Goal: Task Accomplishment & Management: Use online tool/utility

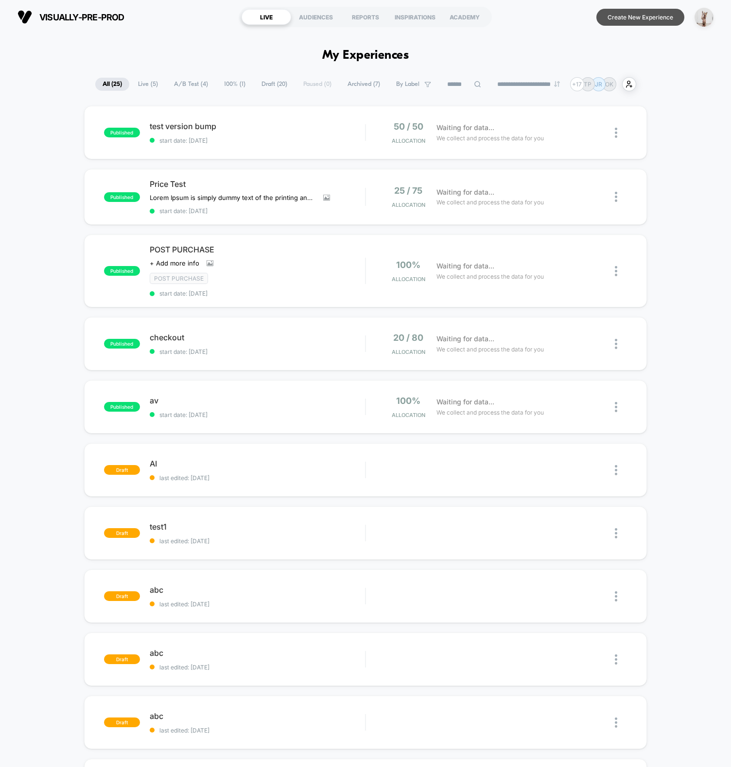
click at [649, 15] on button "Create New Experience" at bounding box center [640, 17] width 88 height 17
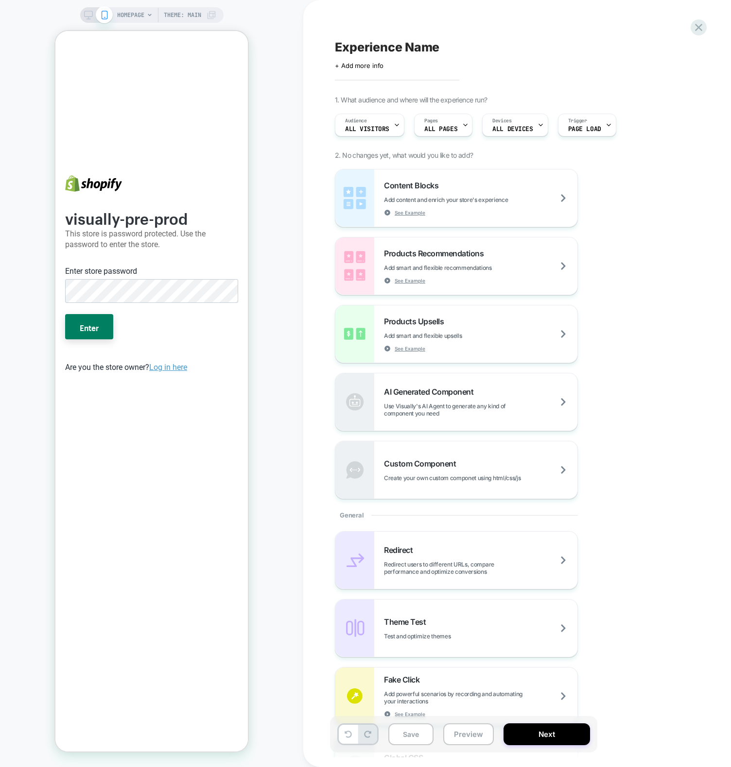
click at [65, 314] on button "Enter" at bounding box center [89, 326] width 48 height 25
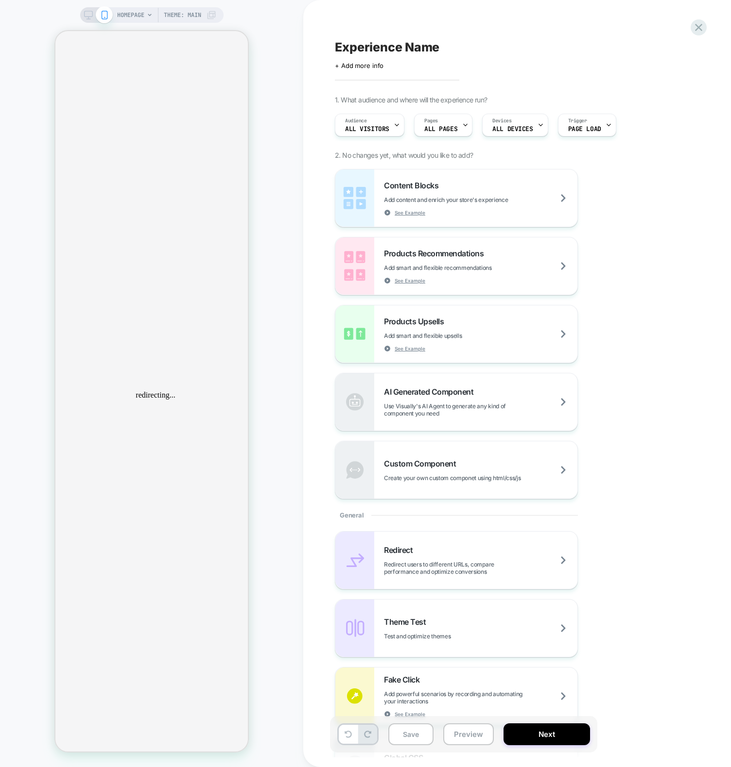
click at [274, 266] on div "HOMEPAGE Theme: MAIN" at bounding box center [151, 384] width 303 height 748
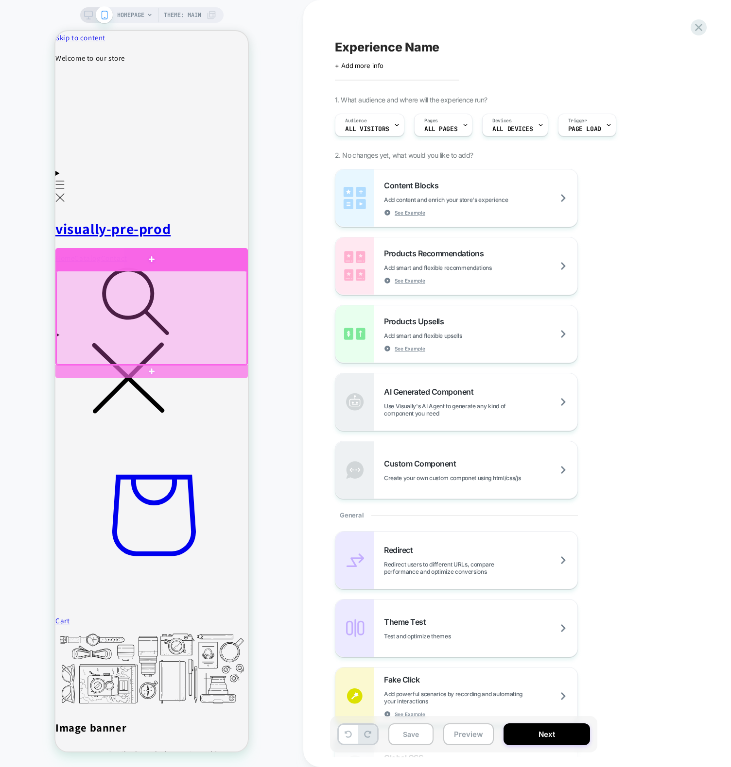
click at [208, 259] on div at bounding box center [151, 259] width 192 height 22
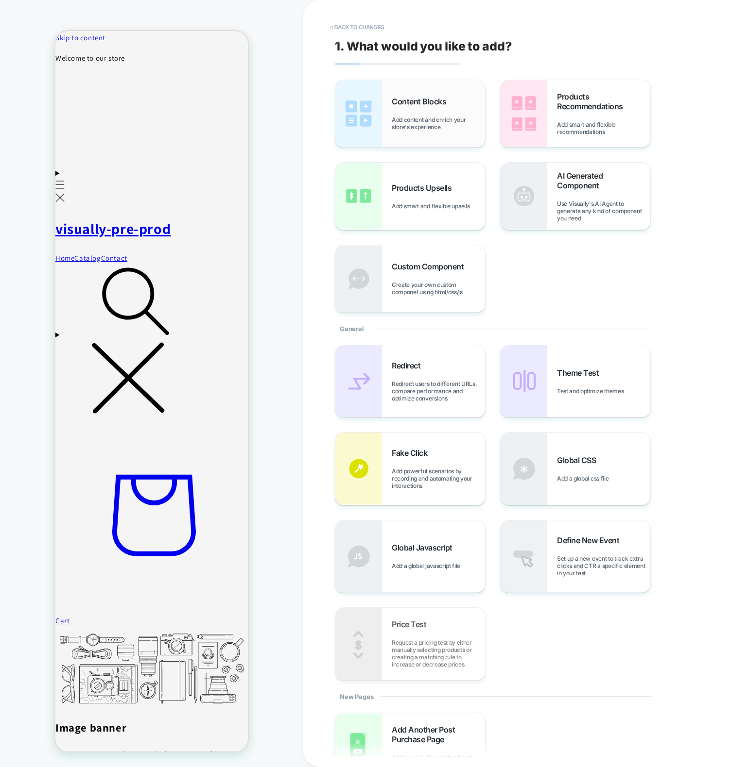
click at [374, 133] on img at bounding box center [358, 113] width 47 height 67
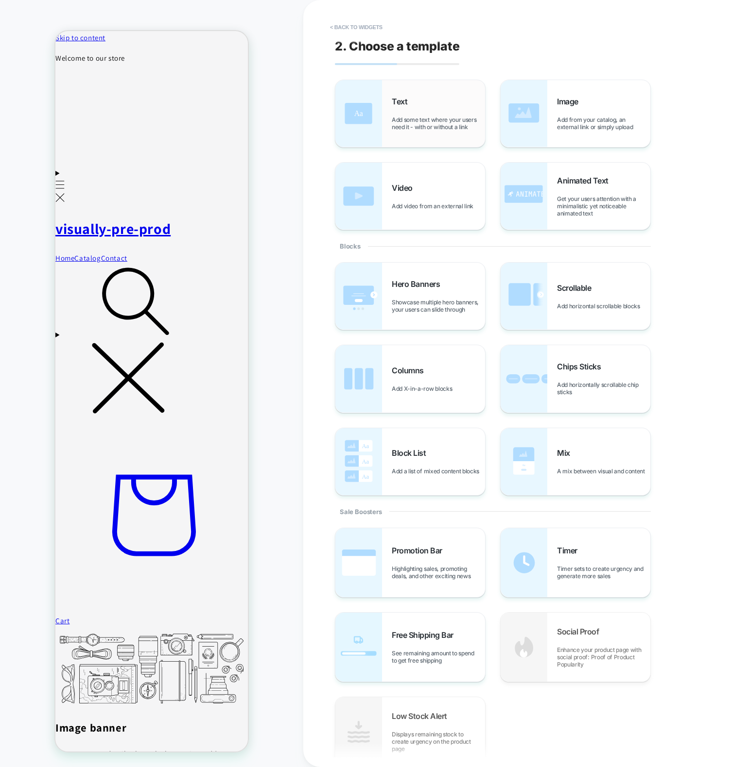
click at [388, 119] on div "Text Add some text where your users need it - with or without a link" at bounding box center [410, 113] width 150 height 67
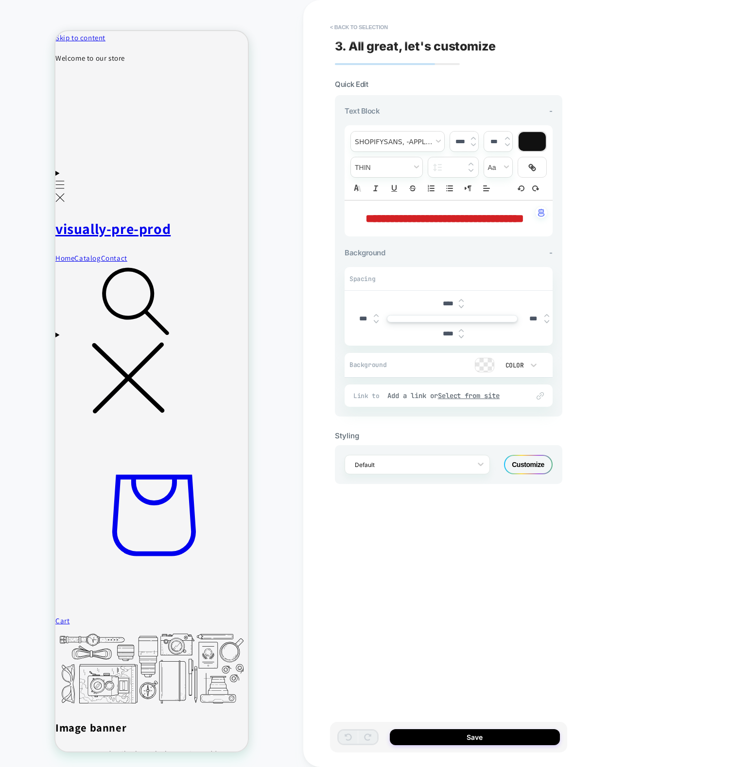
click at [486, 749] on div "Save" at bounding box center [448, 737] width 237 height 31
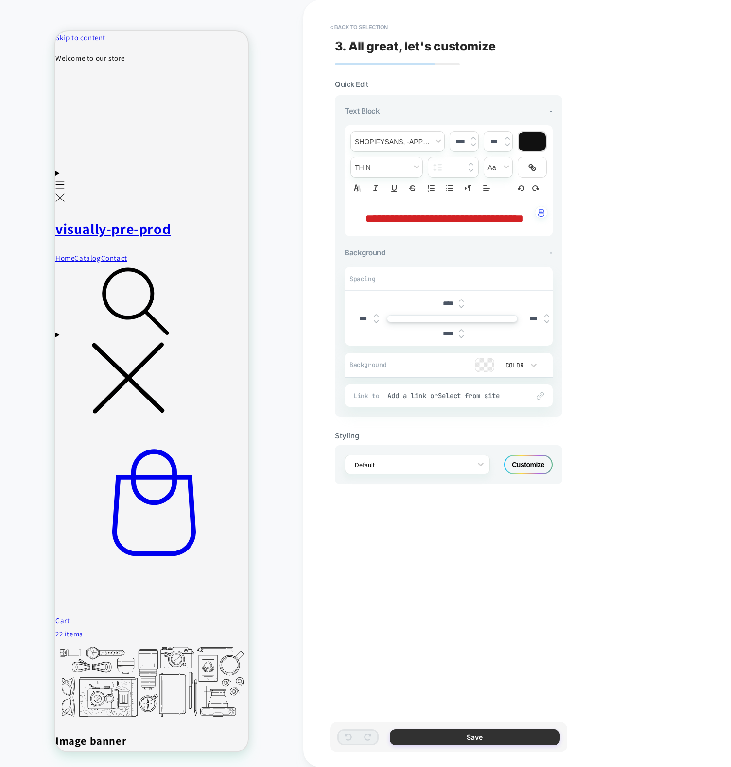
click at [474, 744] on button "Save" at bounding box center [475, 738] width 170 height 16
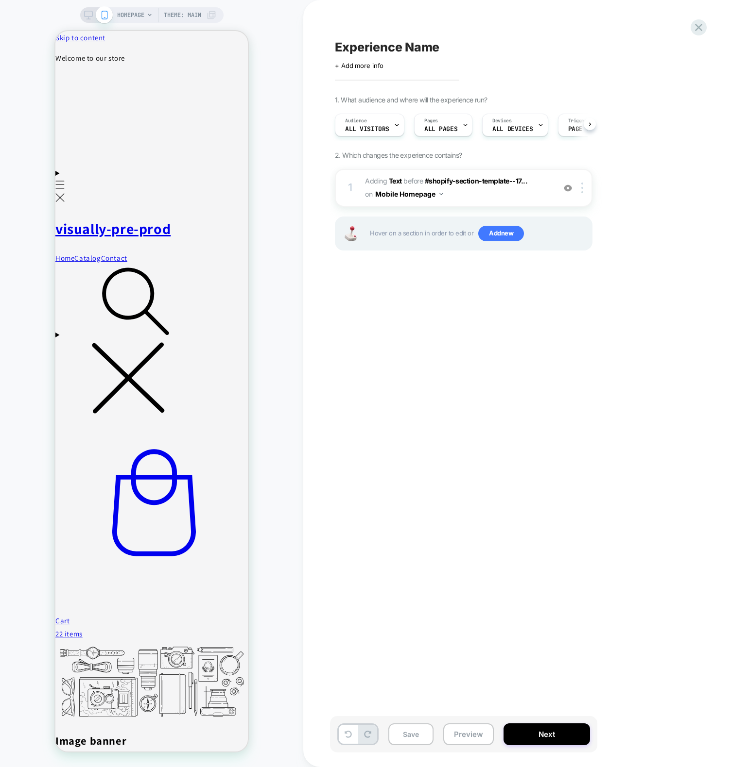
scroll to position [0, 0]
click at [408, 739] on button "Save" at bounding box center [410, 735] width 45 height 22
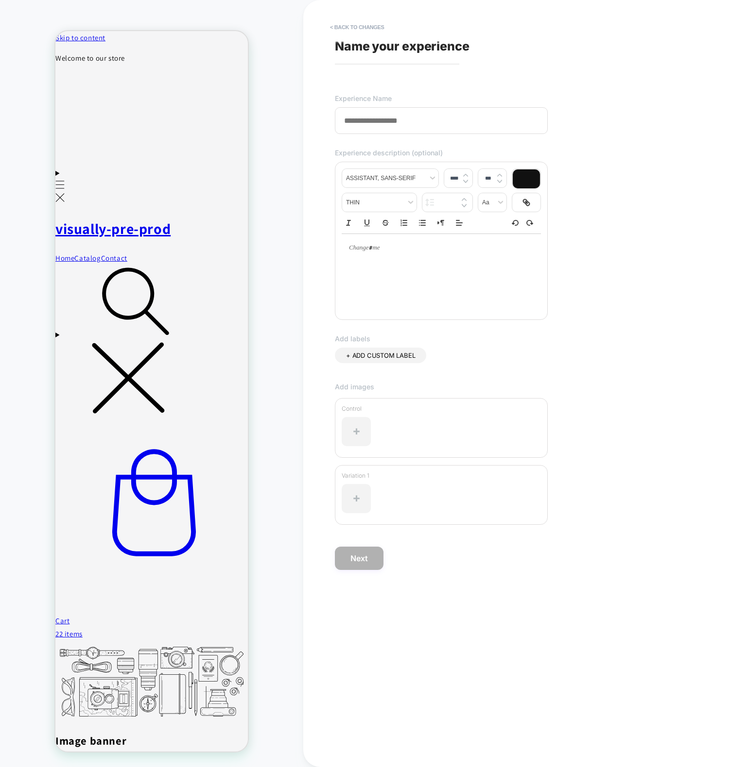
drag, startPoint x: 390, startPoint y: 121, endPoint x: 385, endPoint y: 134, distance: 13.5
click at [390, 122] on input at bounding box center [441, 120] width 213 height 27
type input "***"
click at [367, 560] on button "Next" at bounding box center [359, 558] width 49 height 23
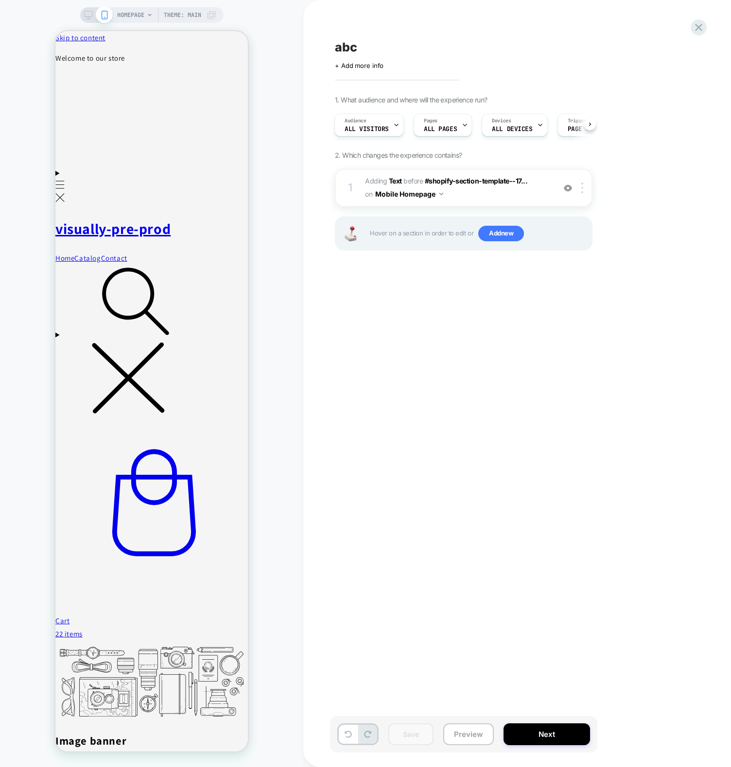
click at [708, 23] on div "abc Click to edit experience details + Add more info 1. What audience and where…" at bounding box center [516, 383] width 427 height 767
